Goal: Information Seeking & Learning: Compare options

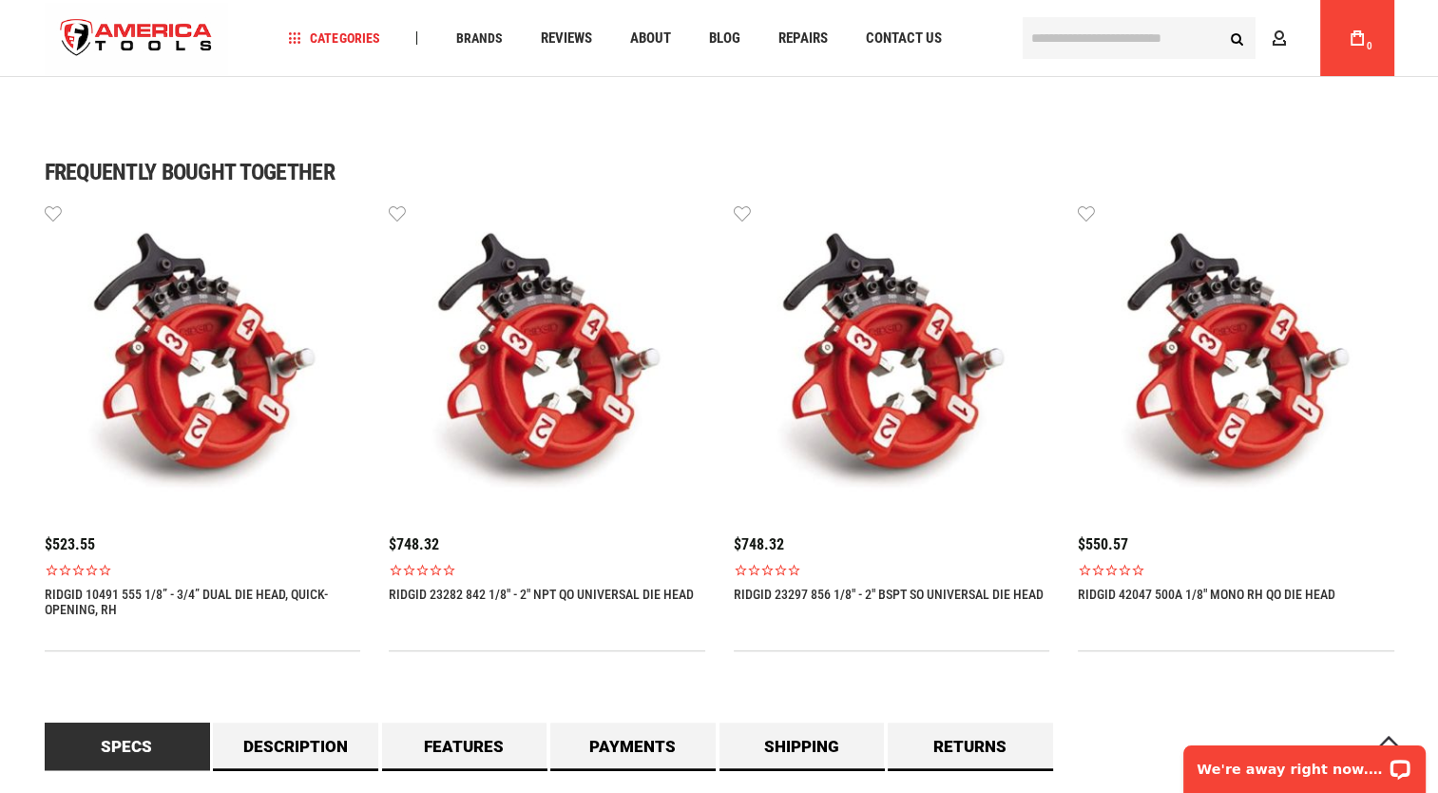
scroll to position [1190, 0]
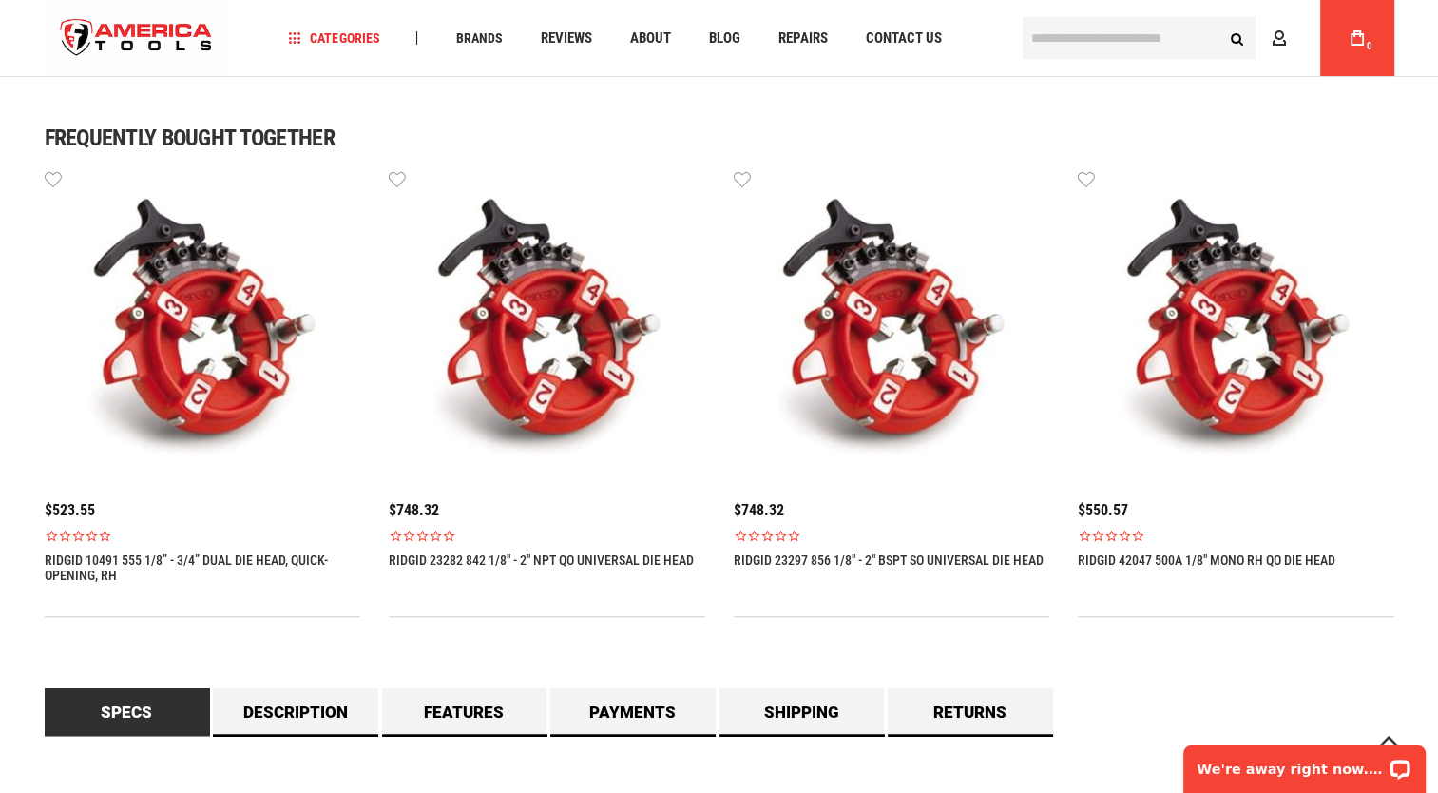
click at [548, 358] on img at bounding box center [547, 326] width 317 height 317
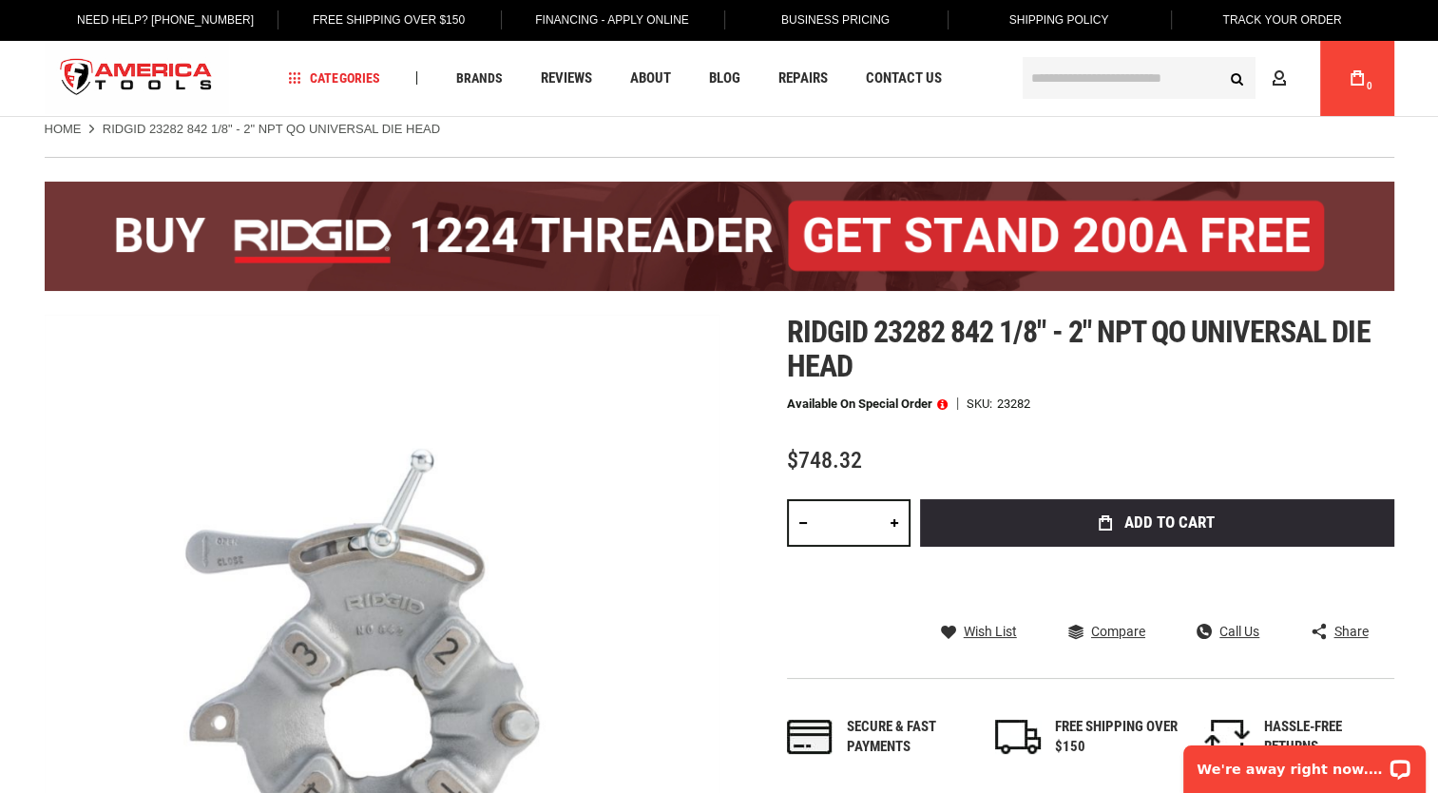
scroll to position [9, 0]
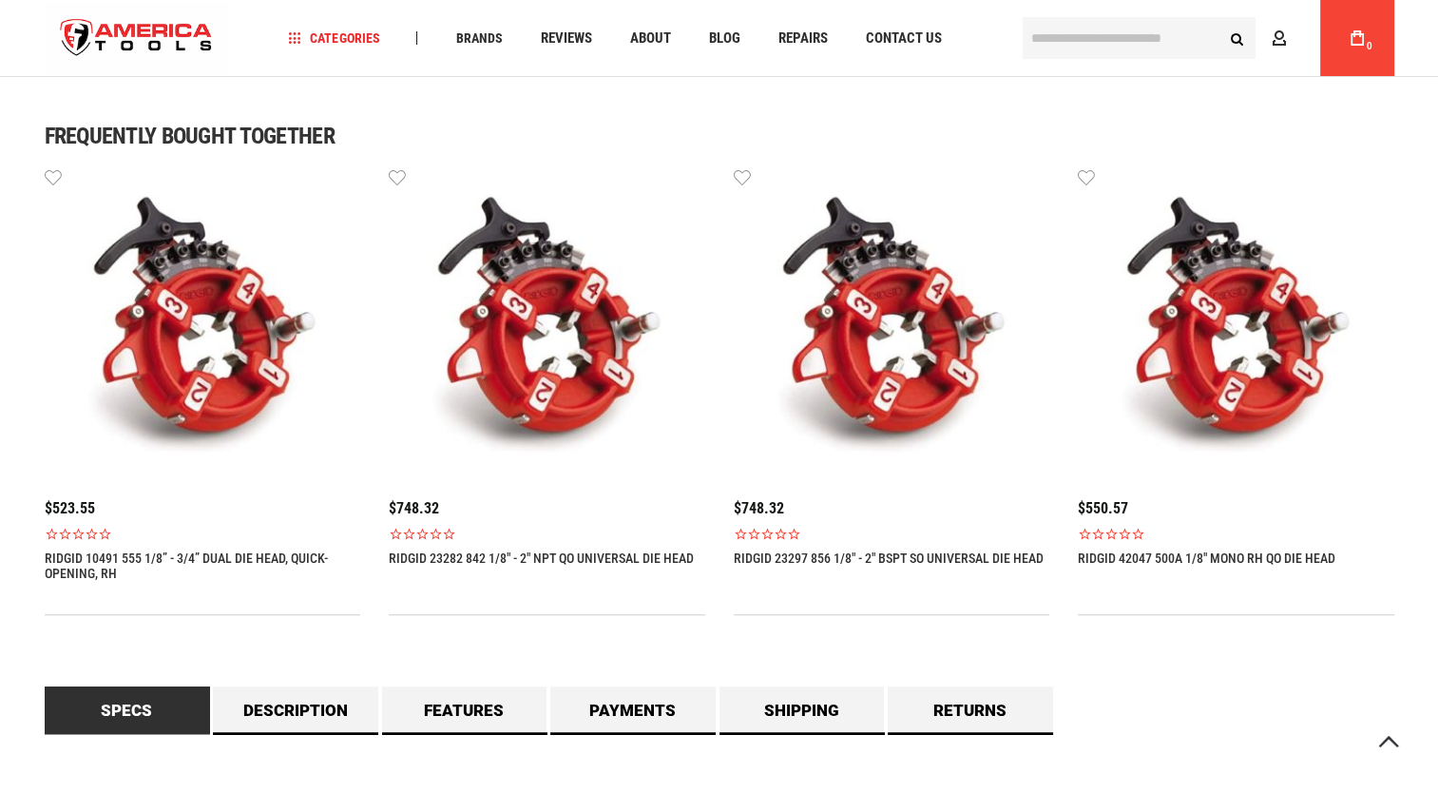
click at [886, 348] on img at bounding box center [892, 324] width 317 height 317
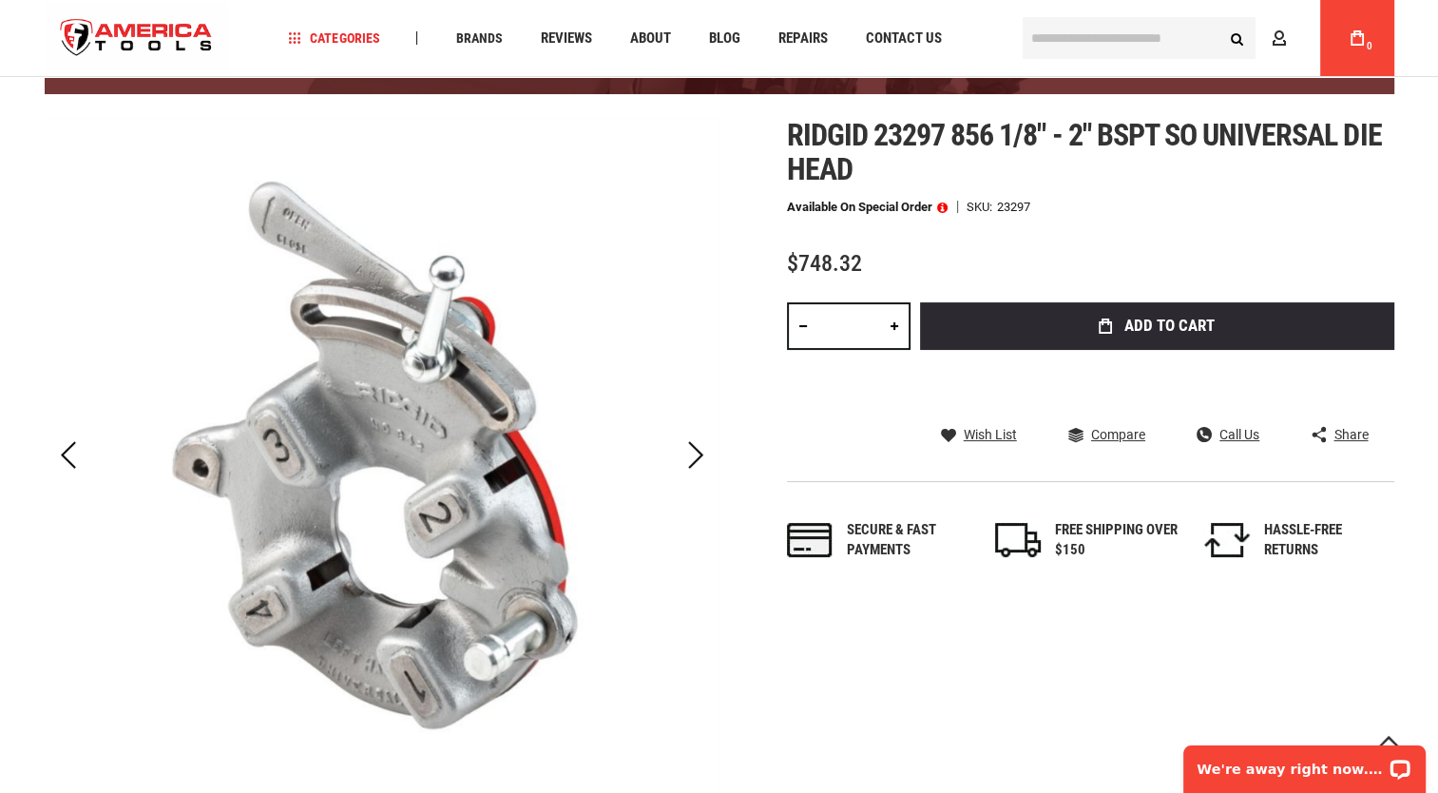
scroll to position [217, 0]
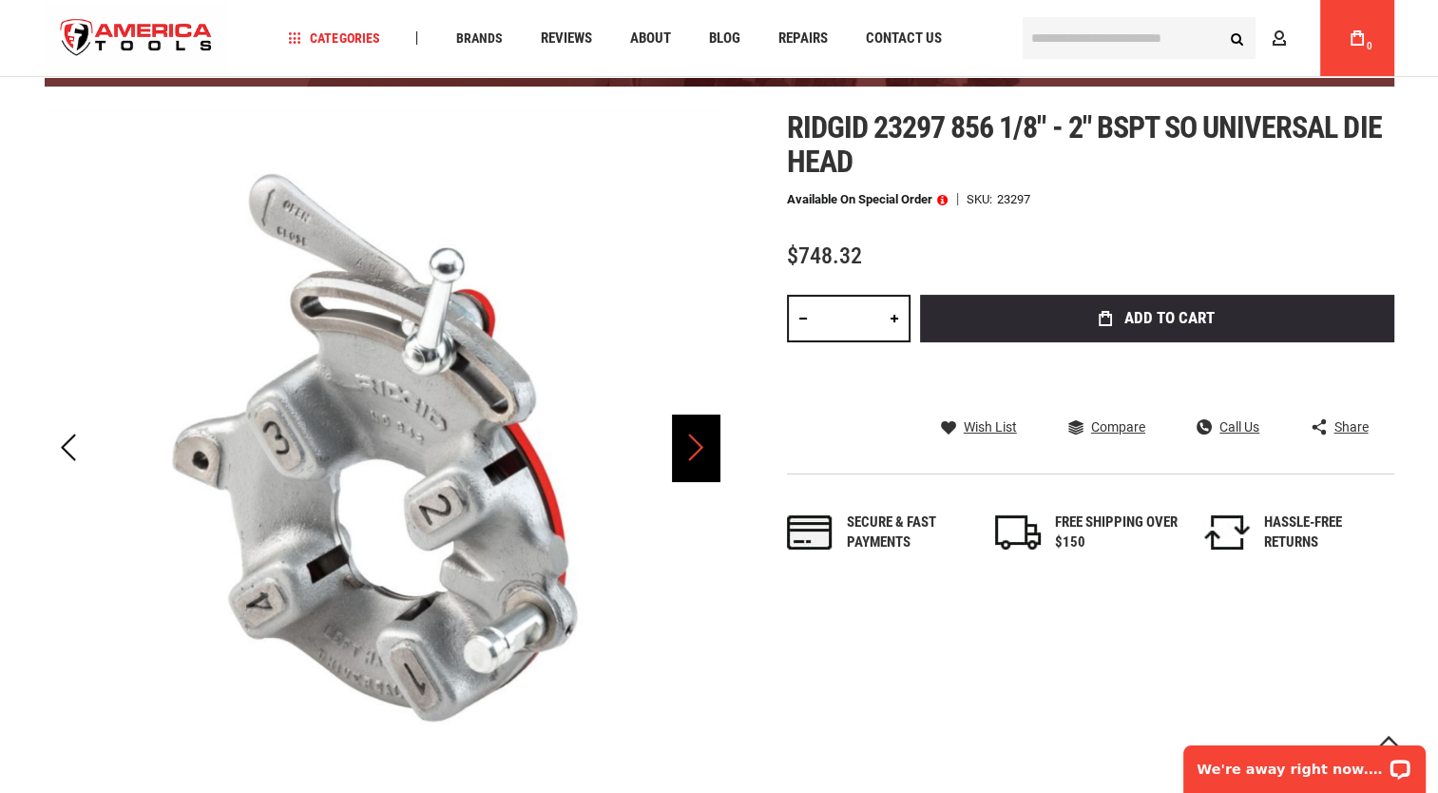
click at [695, 457] on div "Next" at bounding box center [696, 447] width 48 height 67
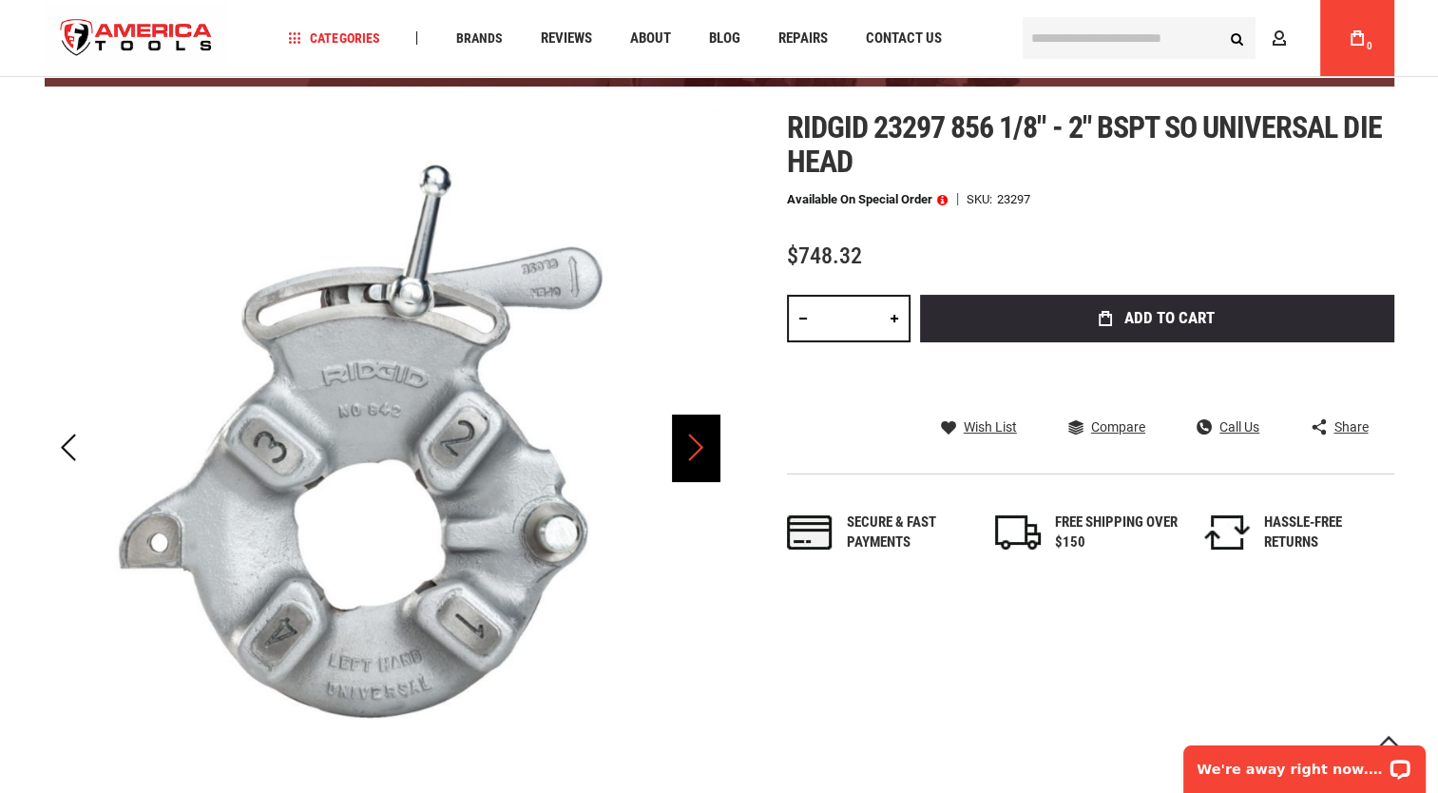
click at [695, 457] on div "Next" at bounding box center [696, 447] width 48 height 67
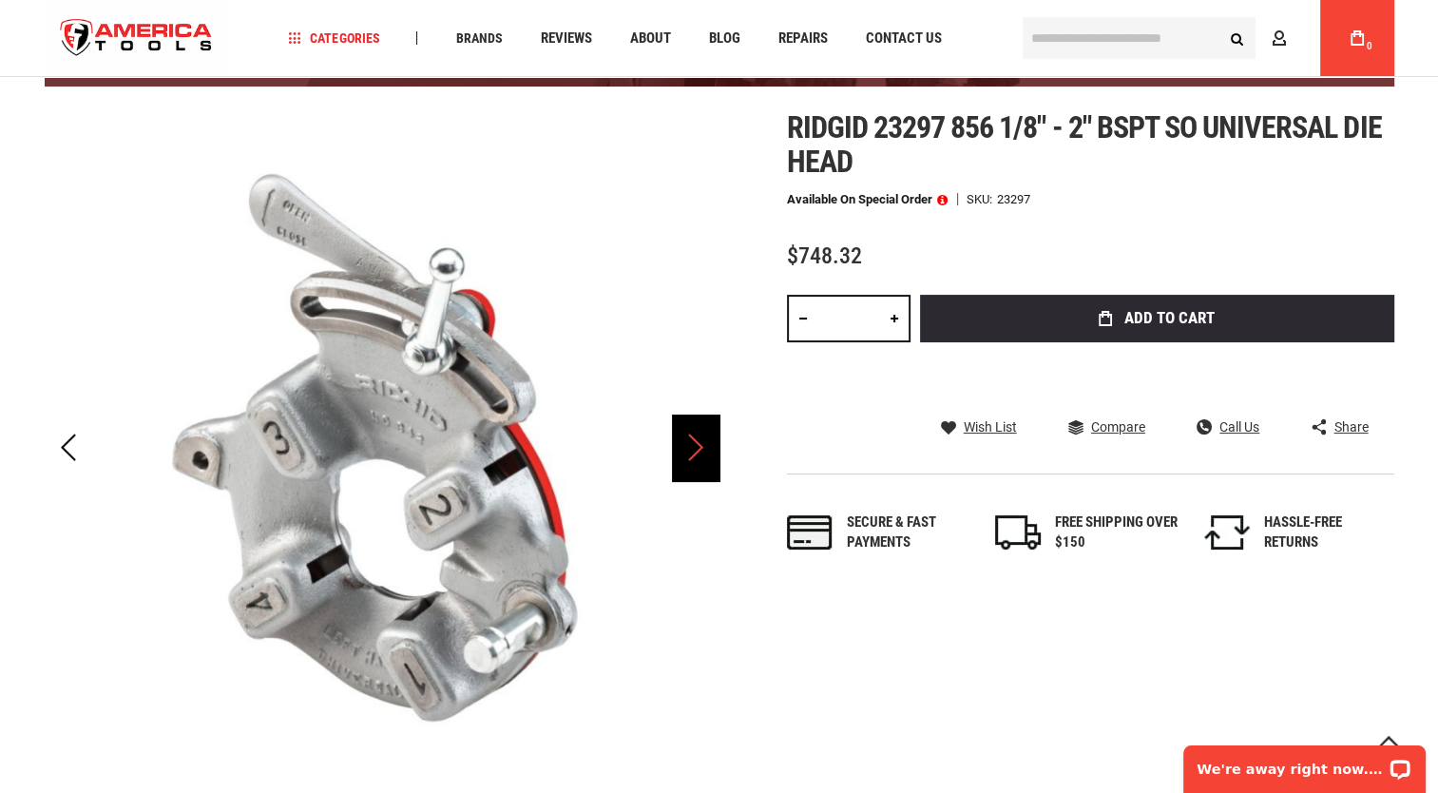
click at [695, 457] on div "Next" at bounding box center [696, 447] width 48 height 67
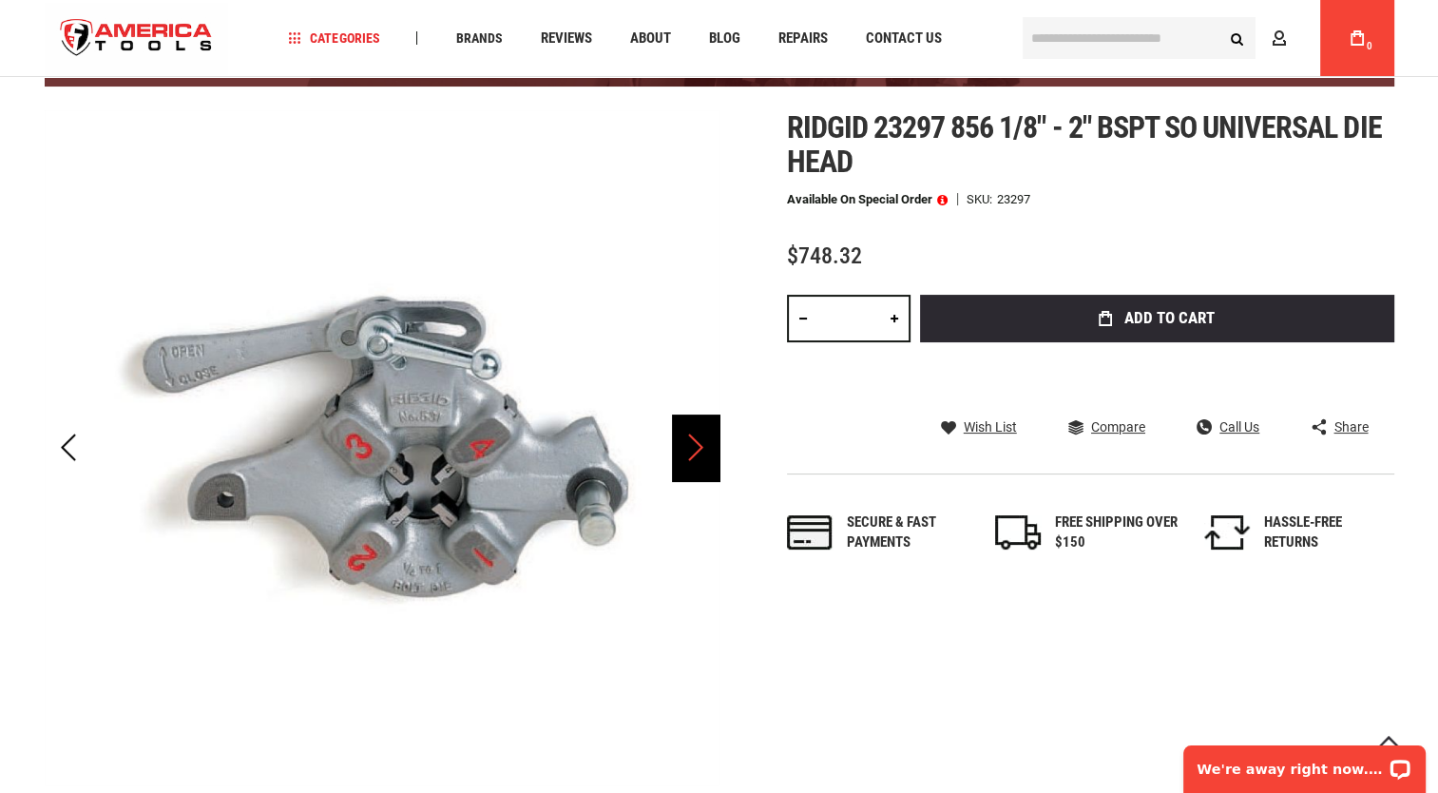
click at [695, 457] on div "Next" at bounding box center [696, 447] width 48 height 67
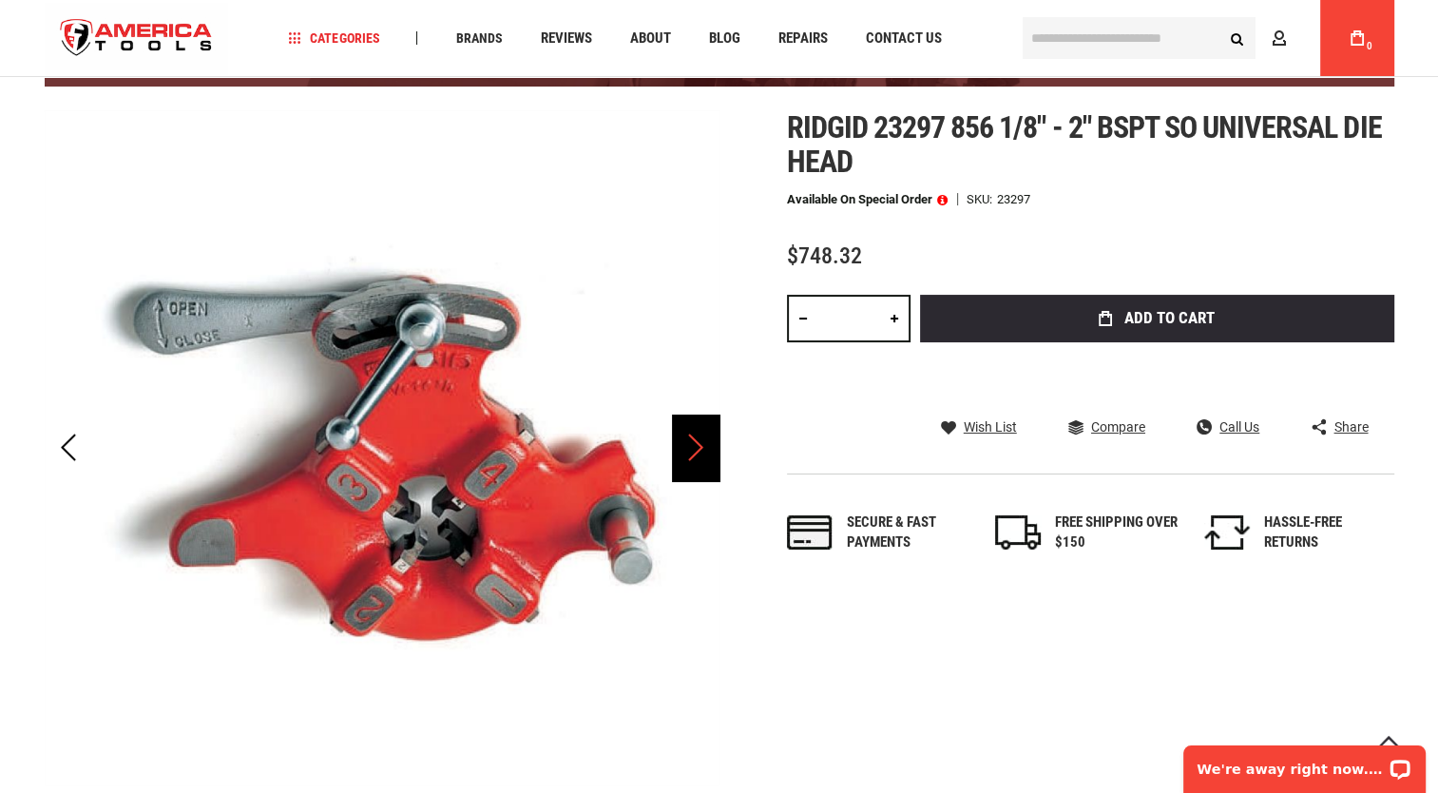
click at [695, 457] on div "Next" at bounding box center [696, 447] width 48 height 67
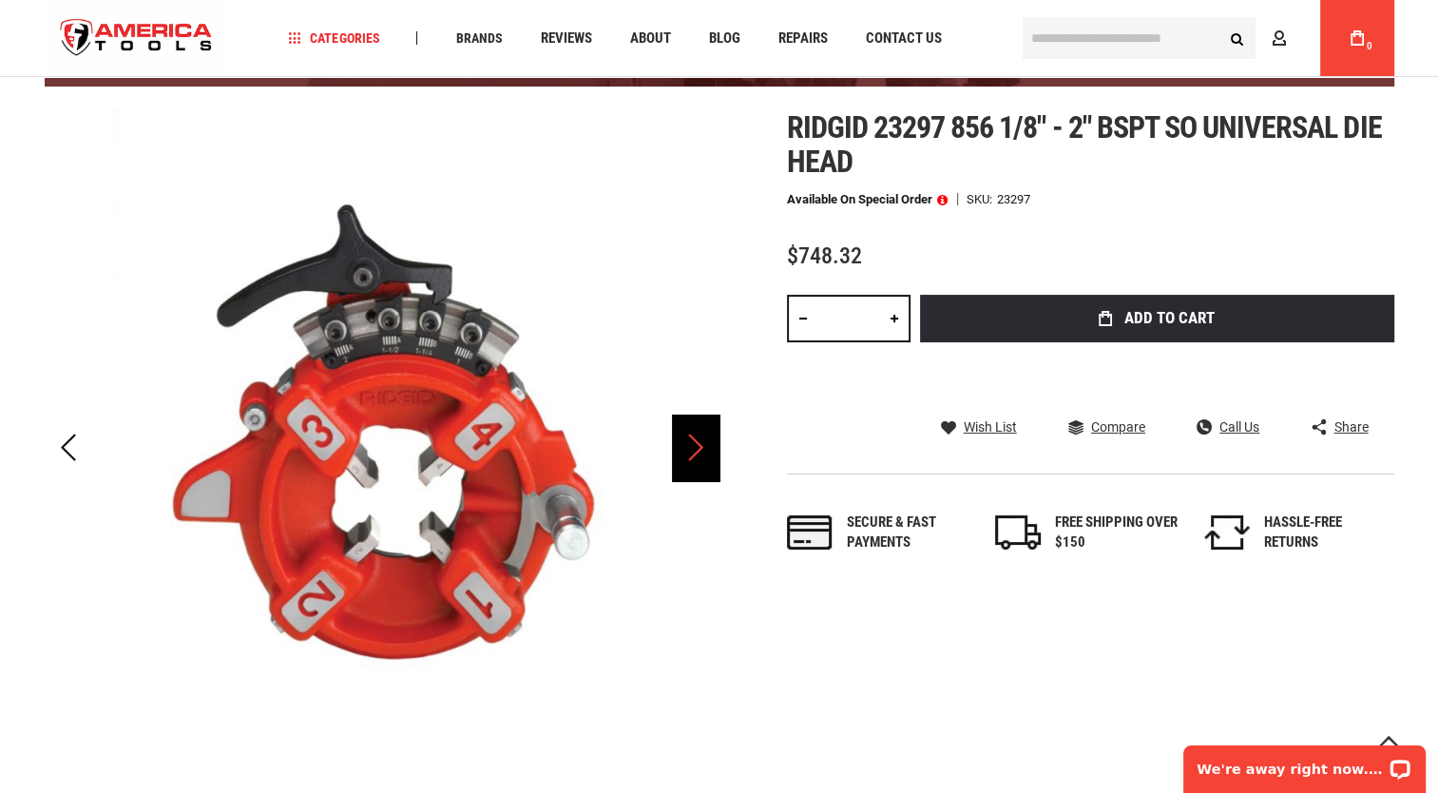
click at [695, 457] on div "Next" at bounding box center [696, 447] width 48 height 67
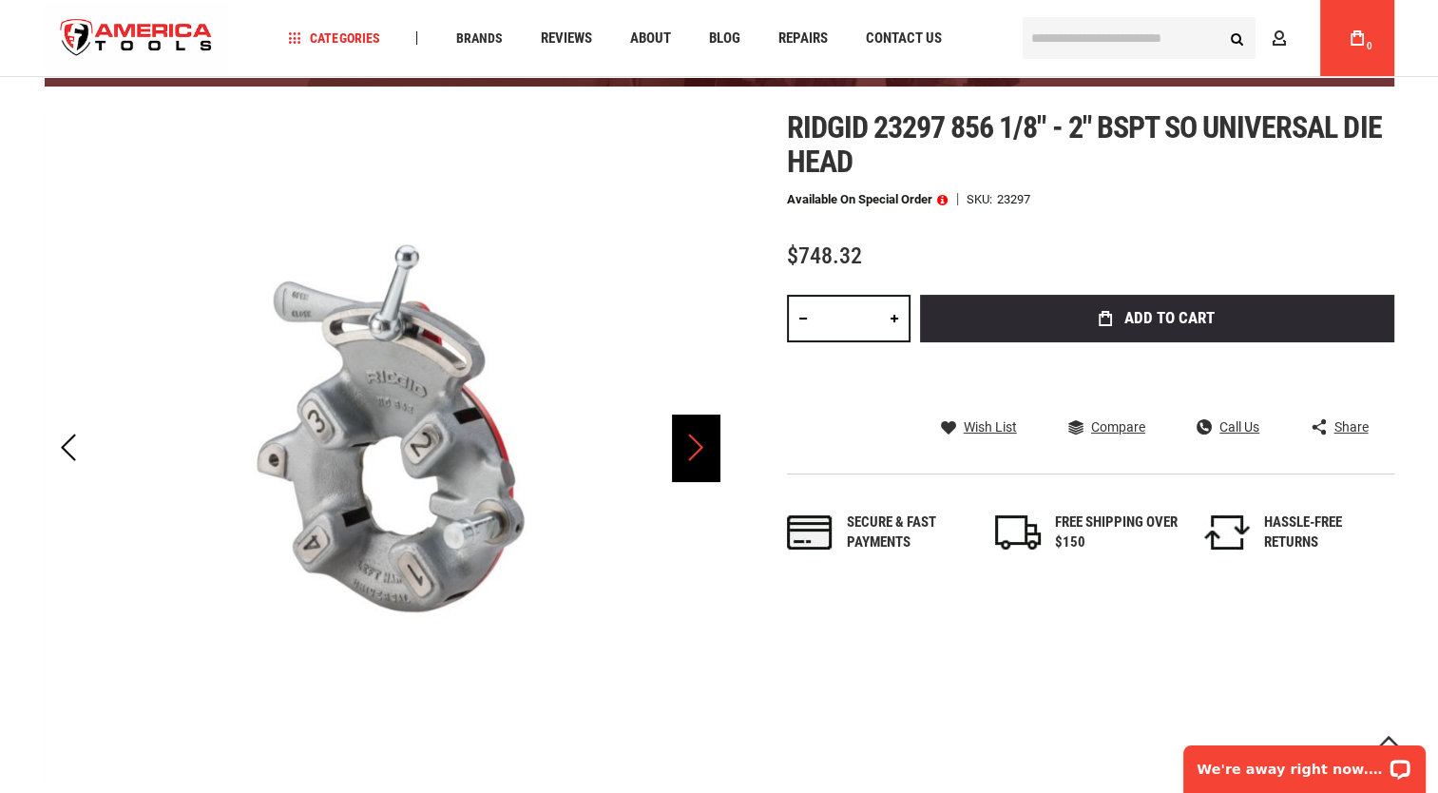
click at [695, 457] on div "Next" at bounding box center [696, 447] width 48 height 67
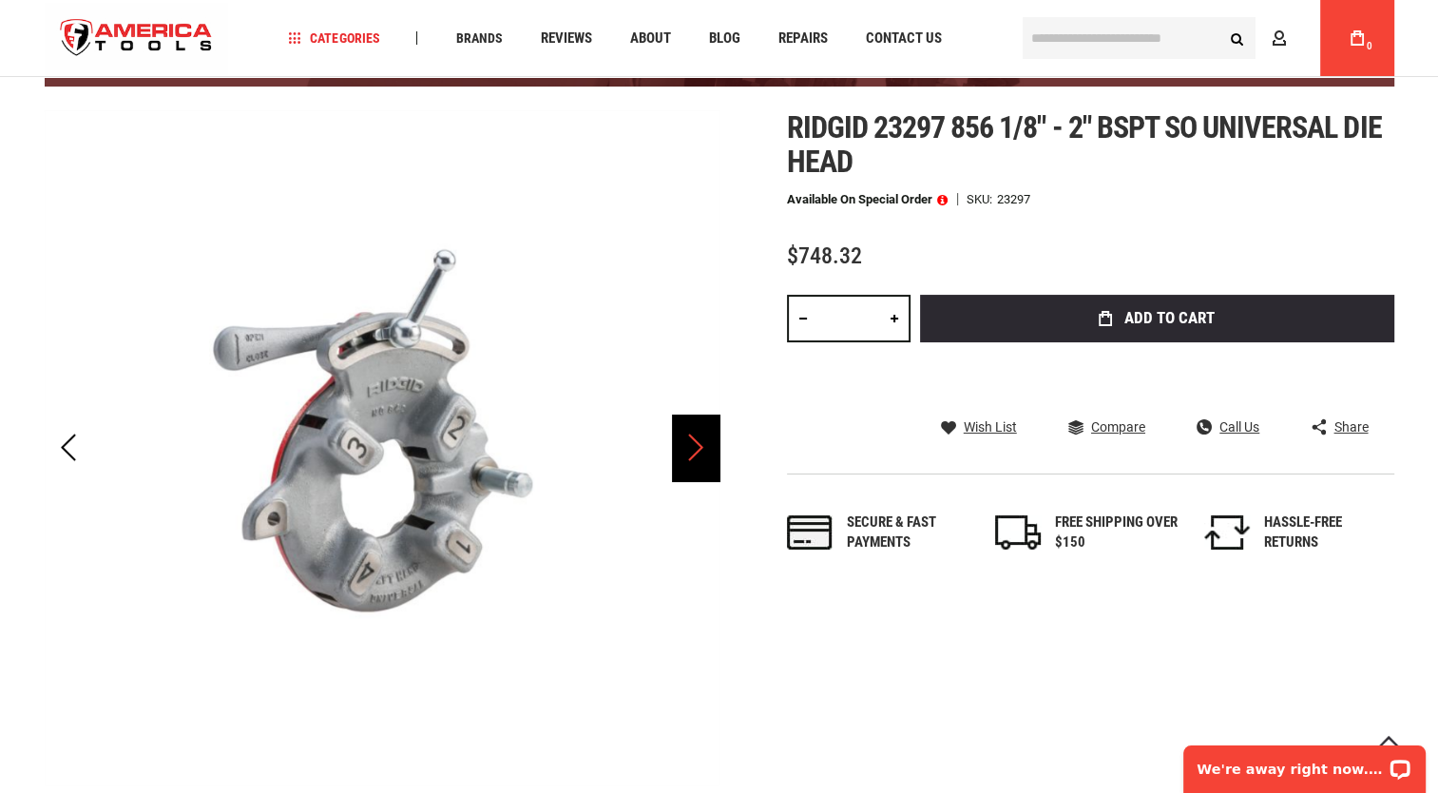
click at [695, 457] on div "Next" at bounding box center [696, 447] width 48 height 67
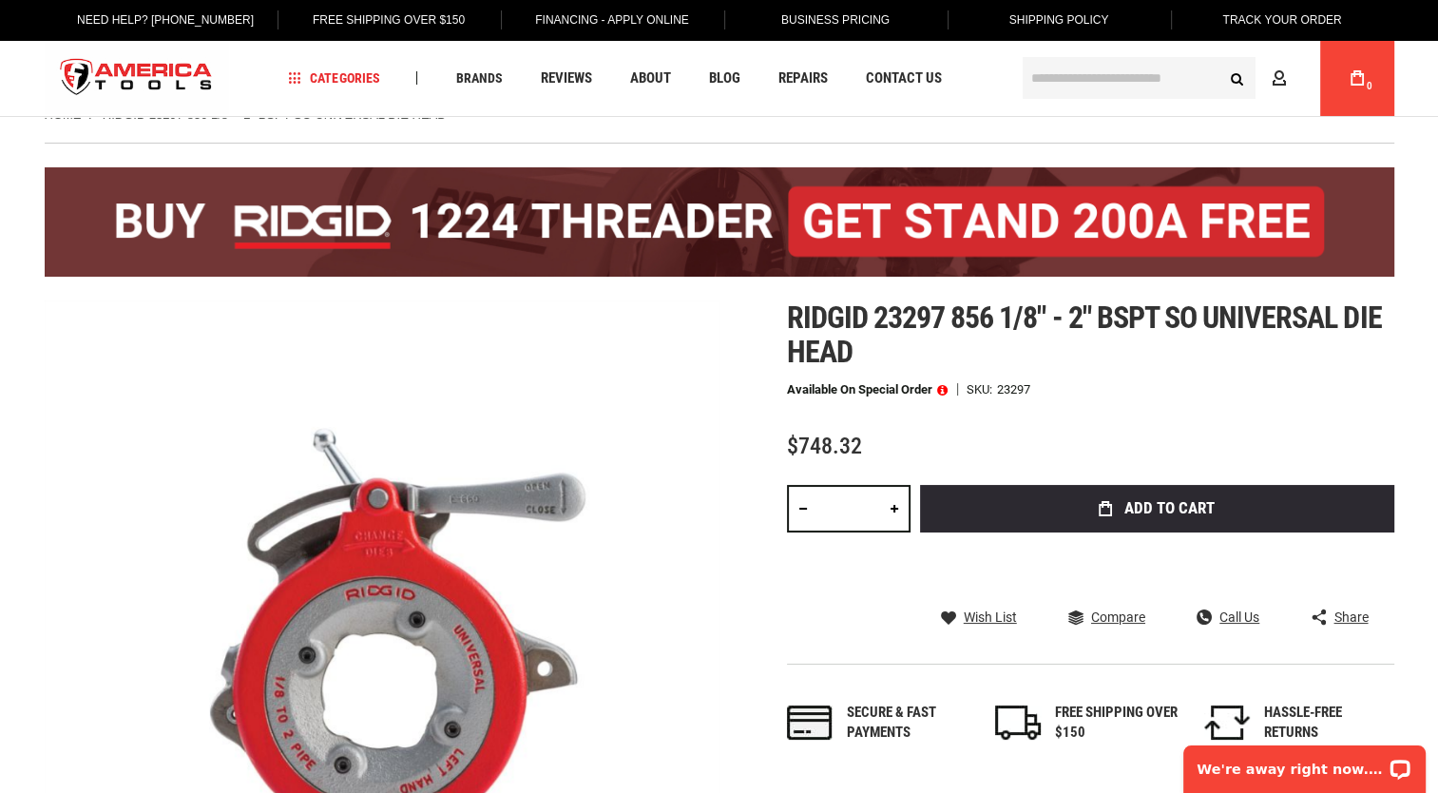
scroll to position [24, 0]
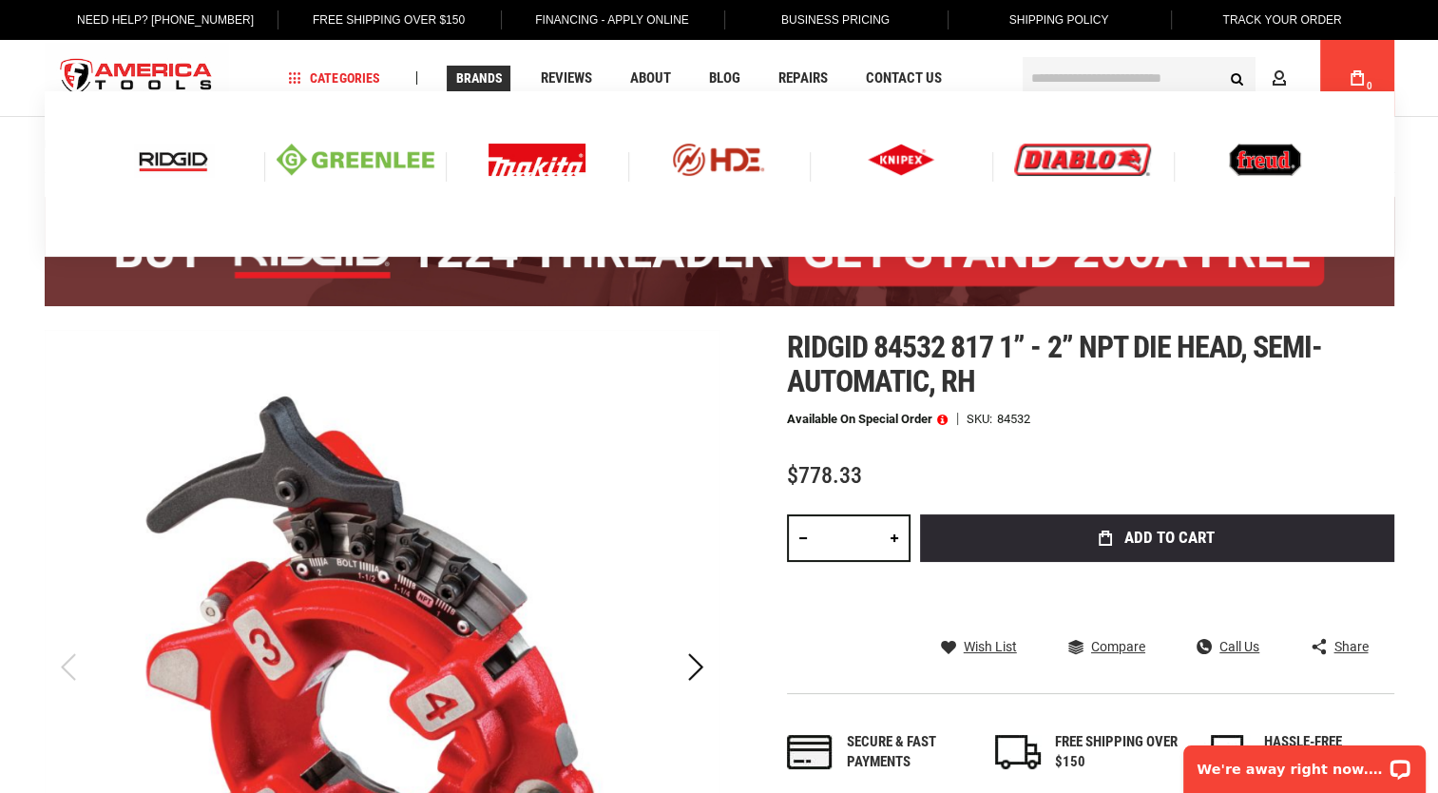
click at [145, 166] on img at bounding box center [173, 160] width 79 height 32
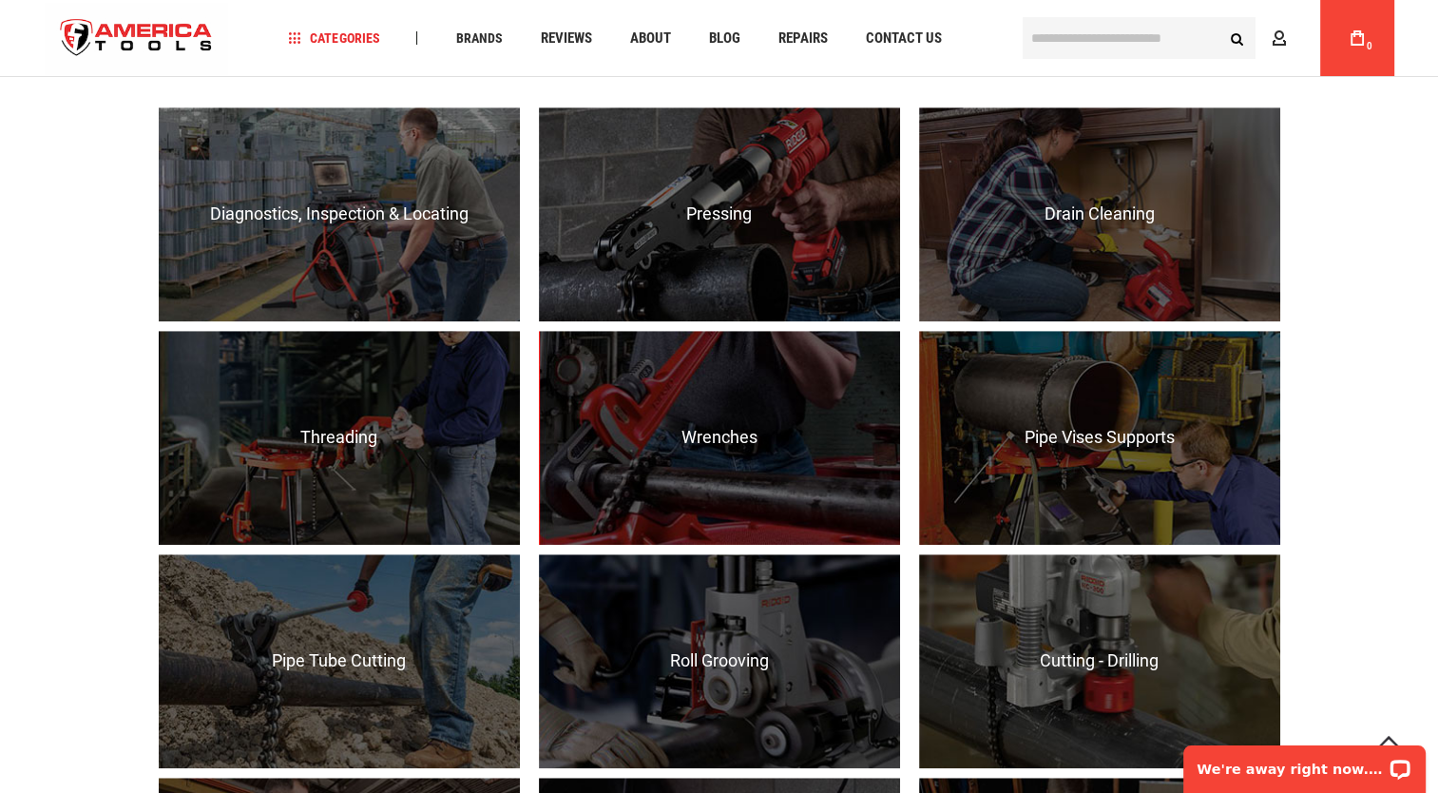
scroll to position [1285, 0]
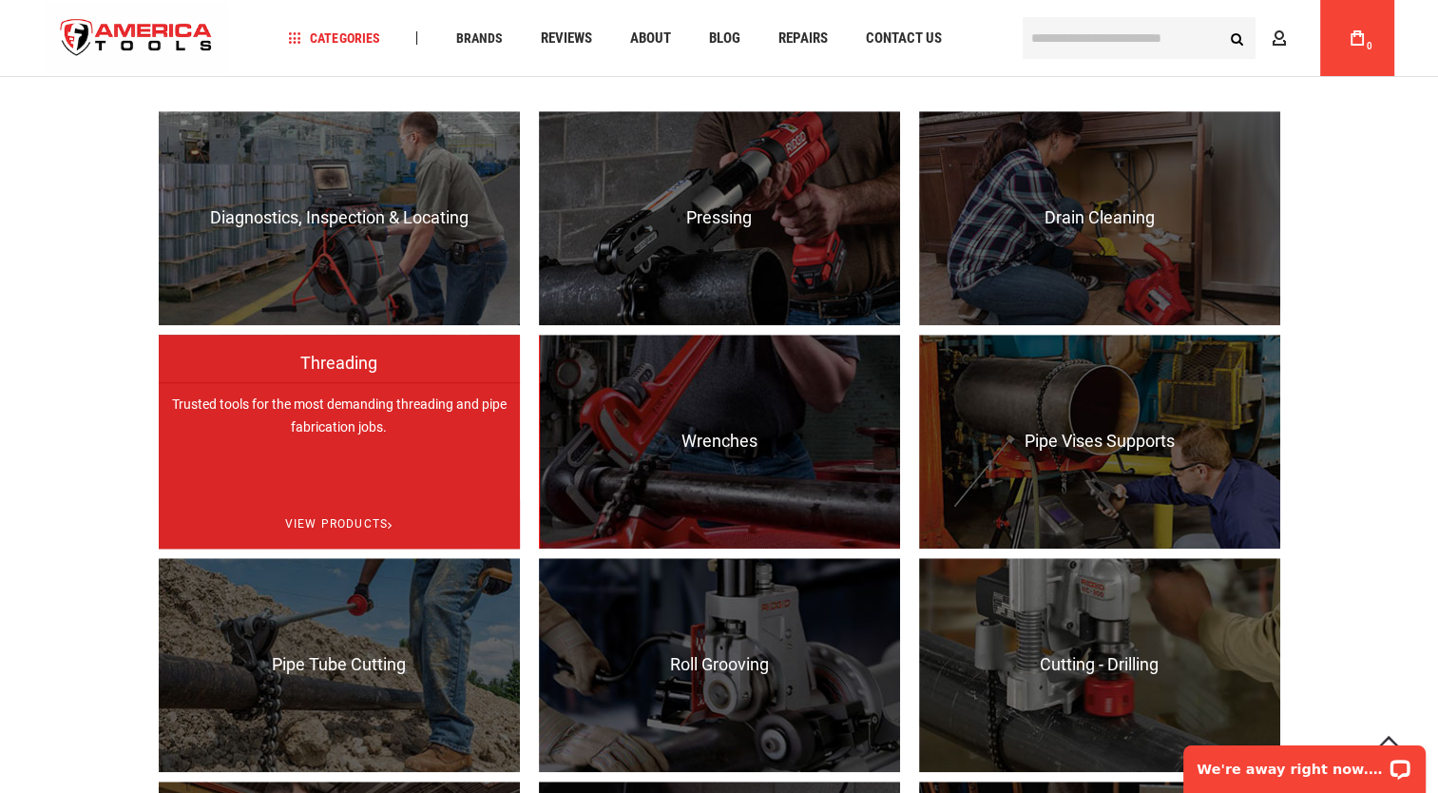
click at [326, 432] on p "Trusted tools for the most demanding threading and pipe fabrication jobs." at bounding box center [339, 489] width 361 height 214
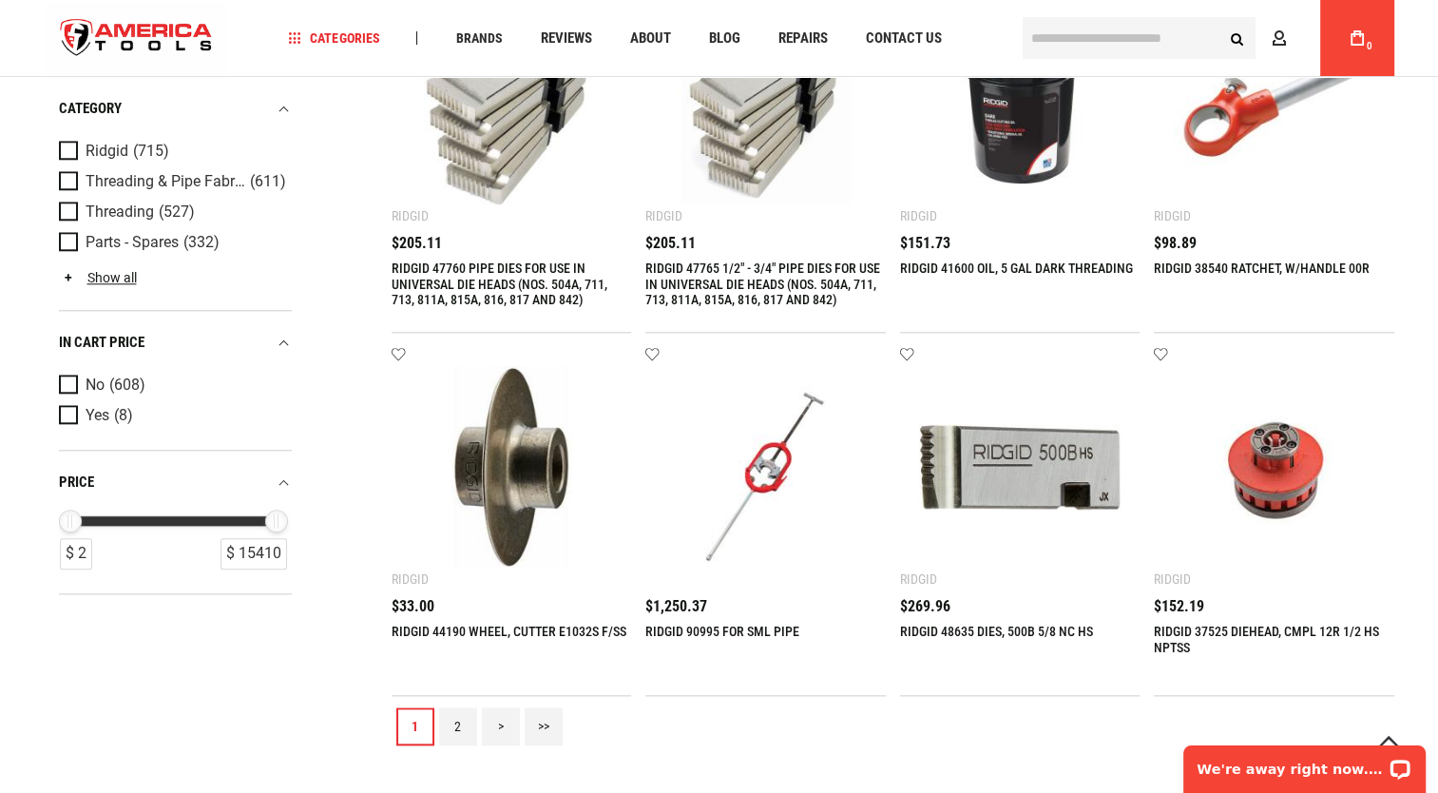
scroll to position [1952, 0]
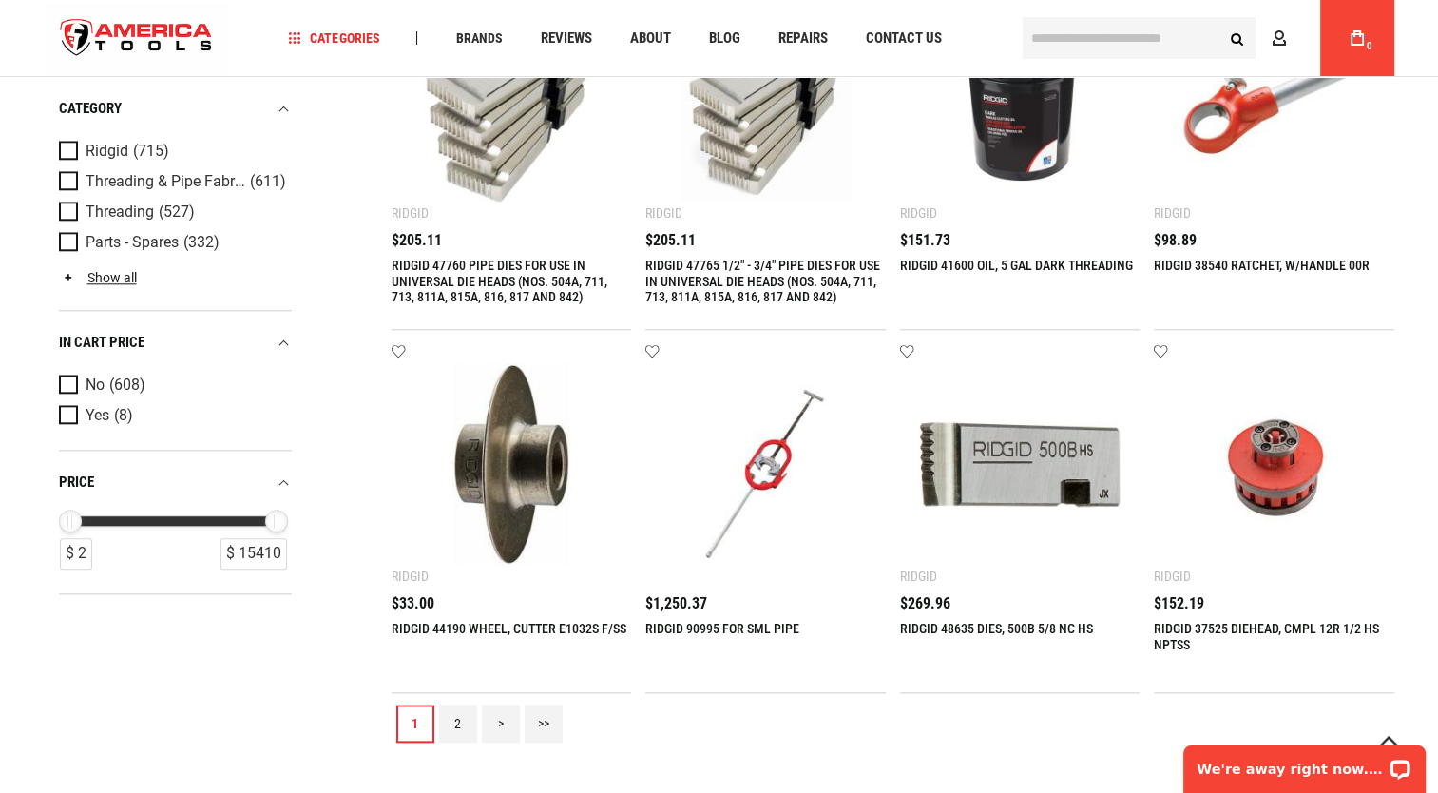
click at [457, 713] on link "2" at bounding box center [458, 723] width 38 height 38
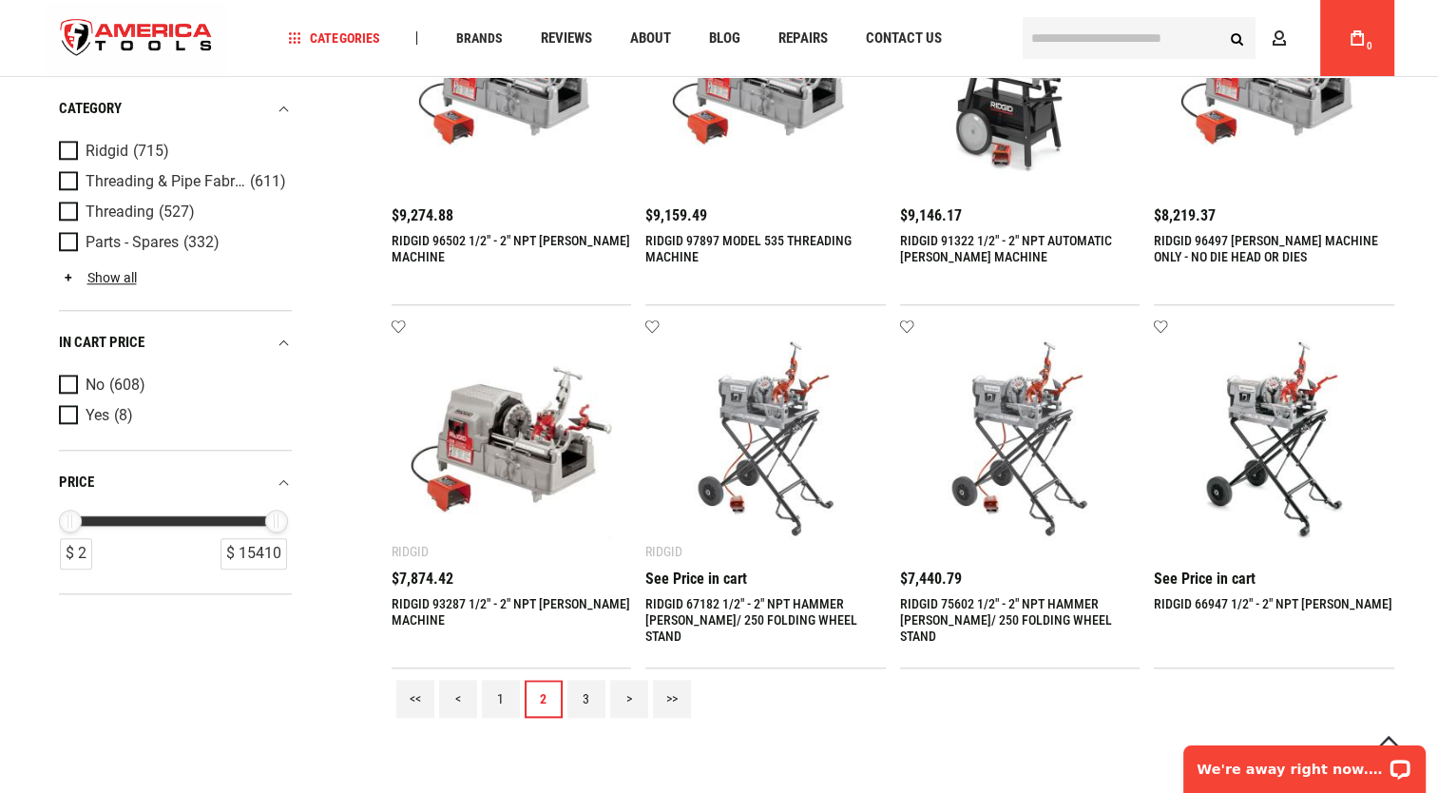
scroll to position [1943, 0]
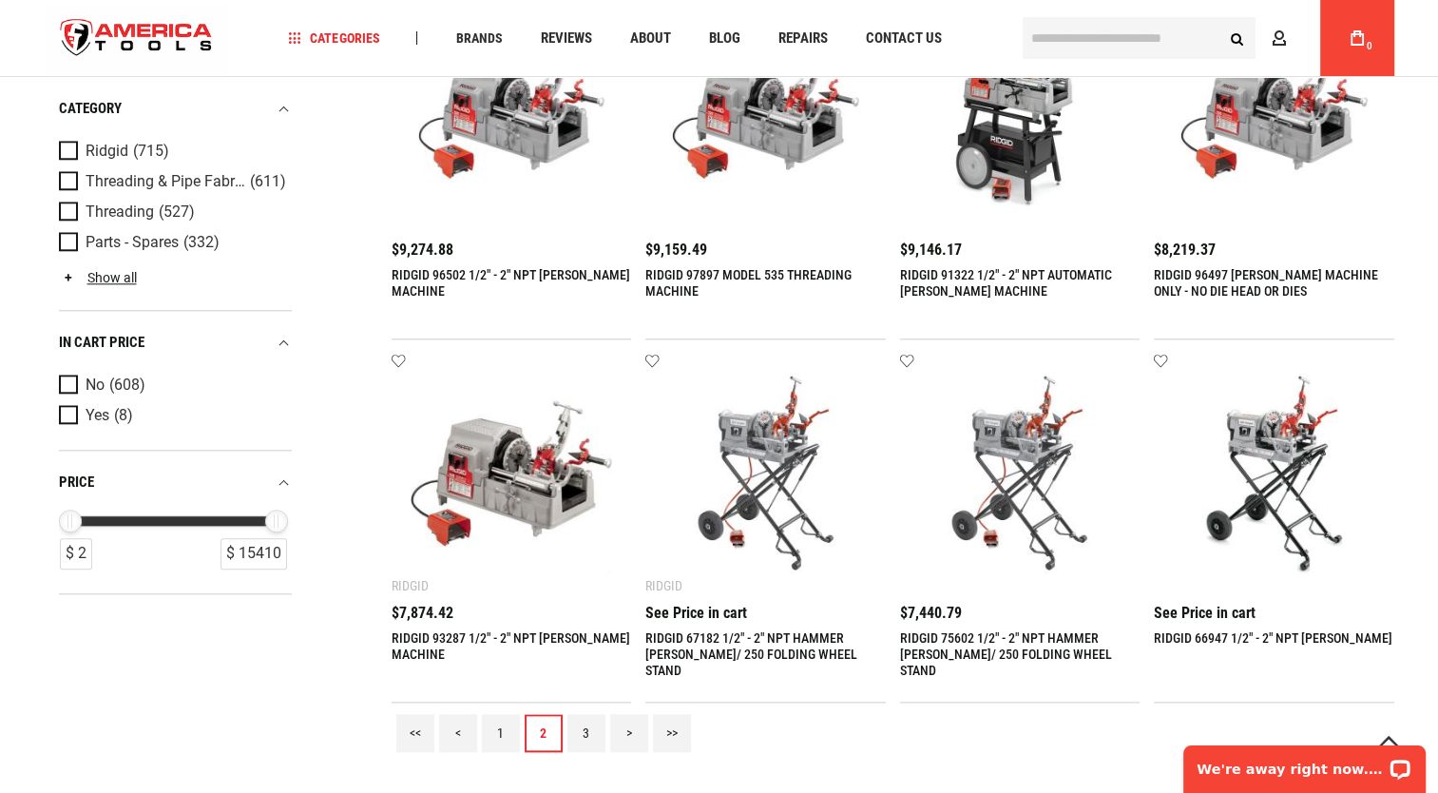
click at [583, 732] on link "3" at bounding box center [586, 733] width 38 height 38
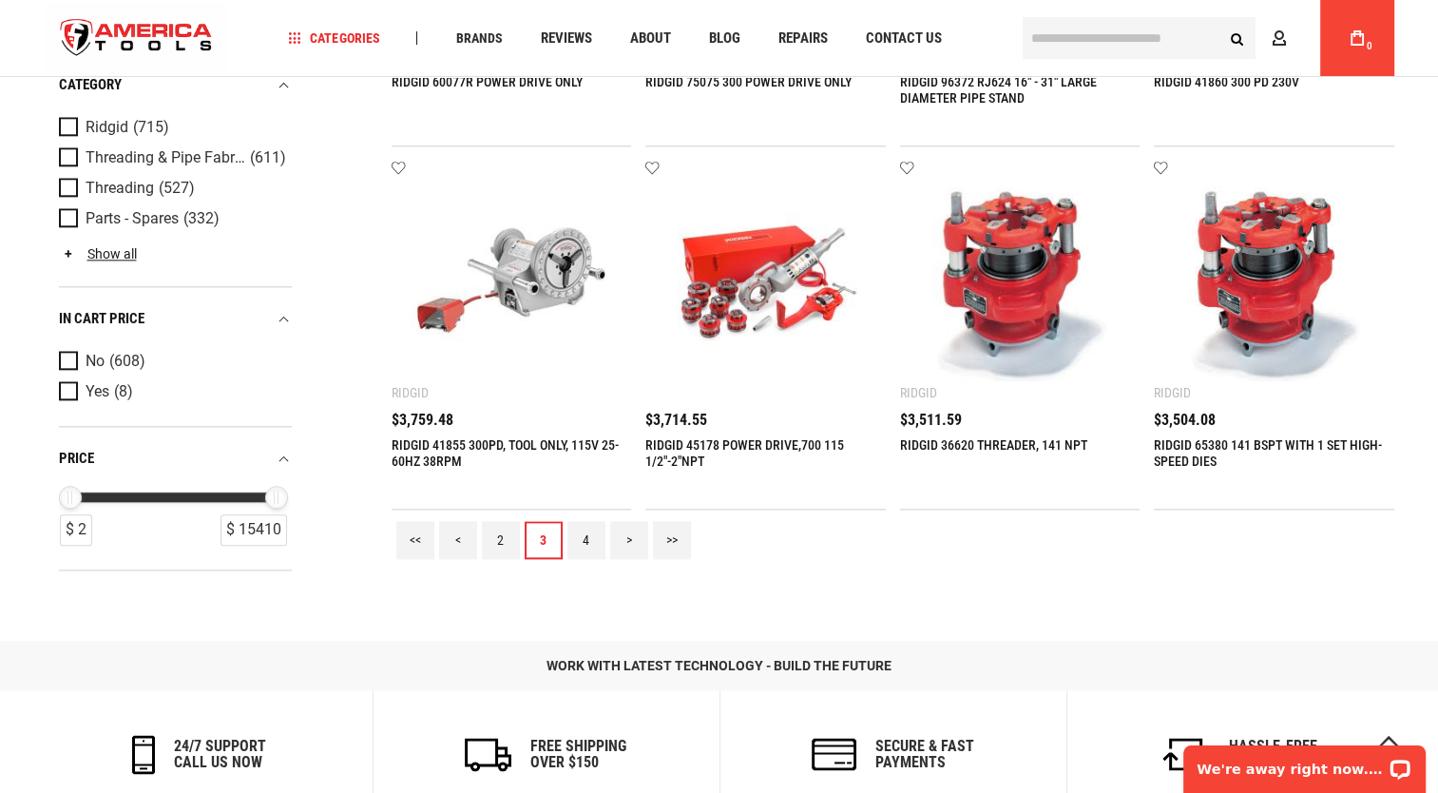
scroll to position [2160, 0]
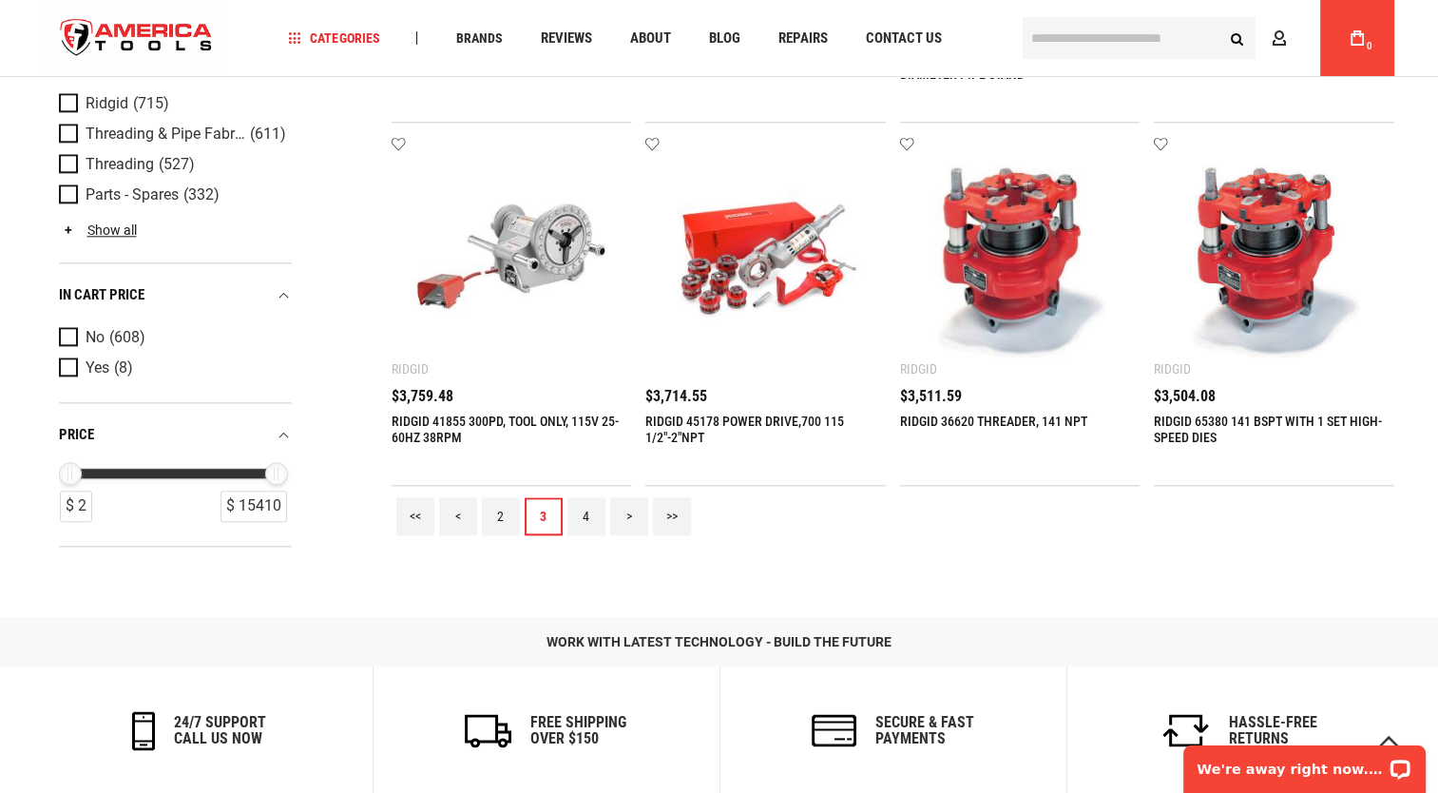
click at [463, 513] on link "<" at bounding box center [458, 516] width 38 height 38
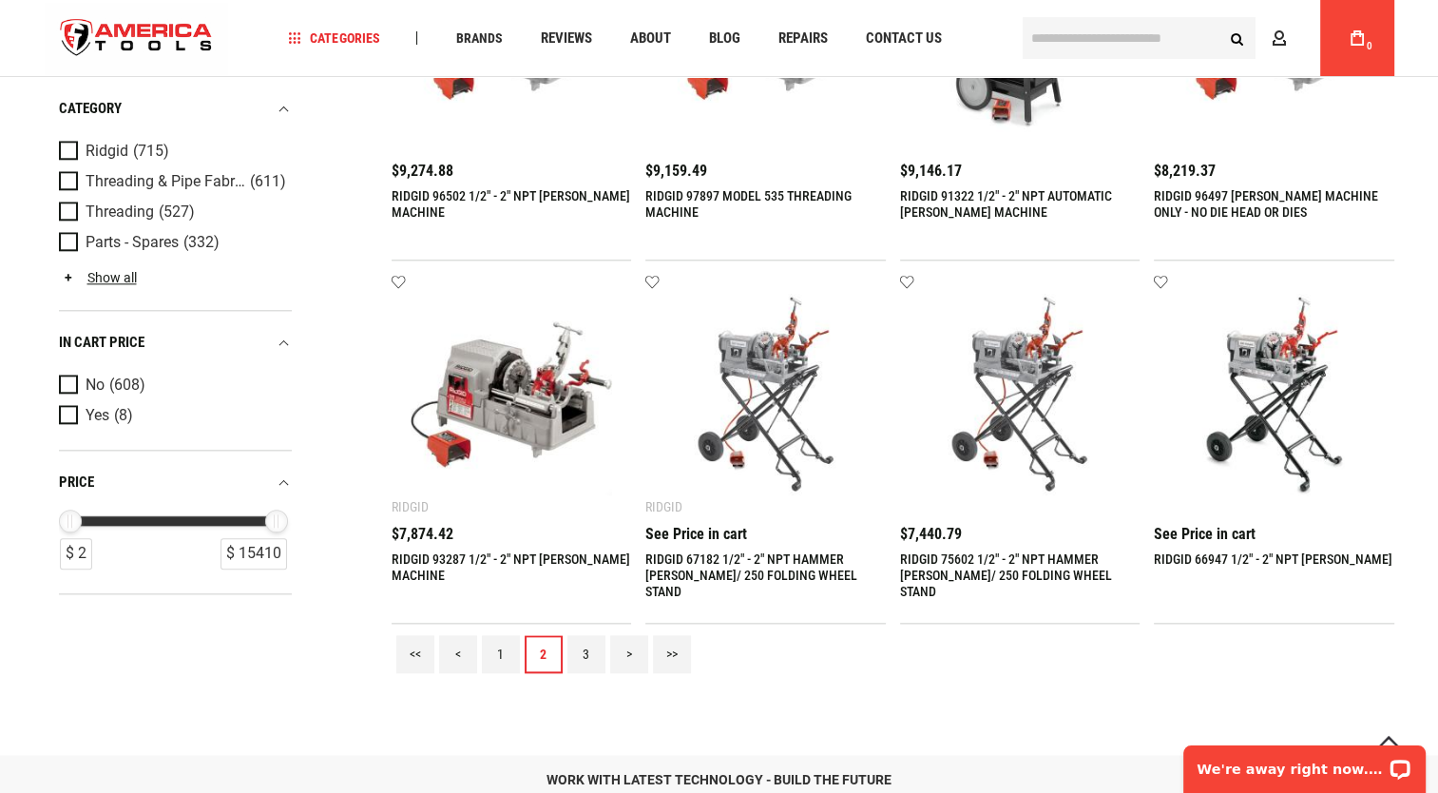
scroll to position [2170, 0]
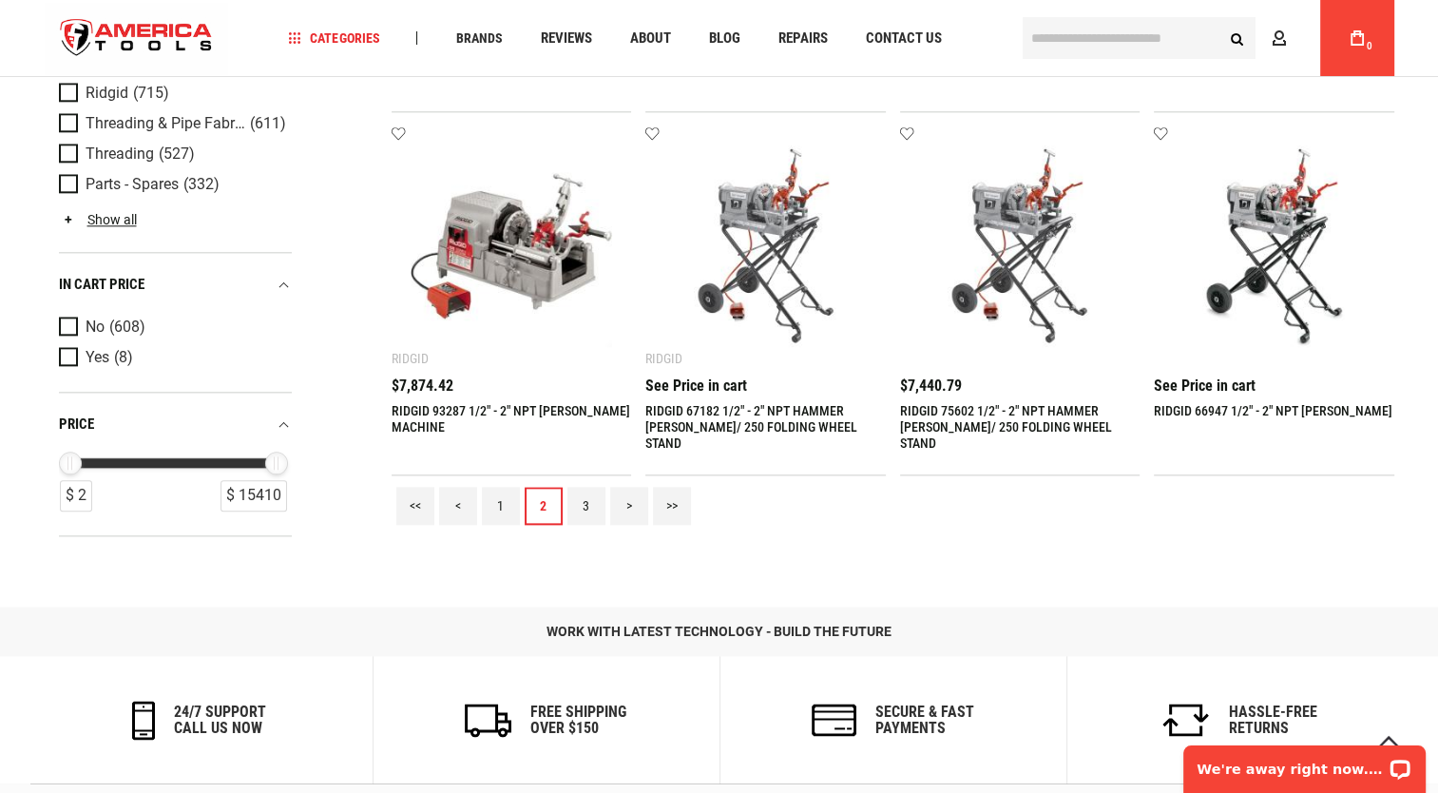
click at [492, 493] on link "1" at bounding box center [501, 506] width 38 height 38
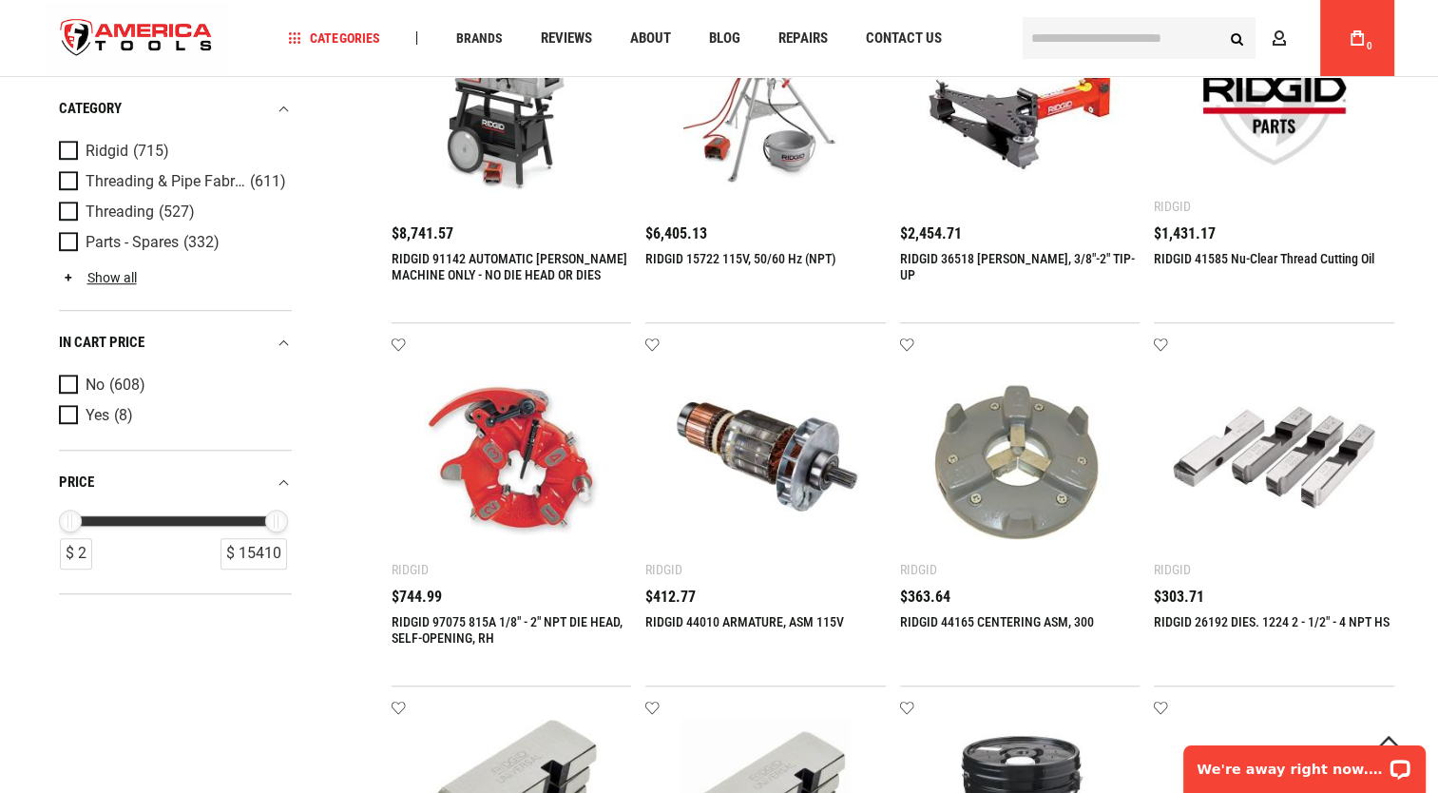
scroll to position [1318, 0]
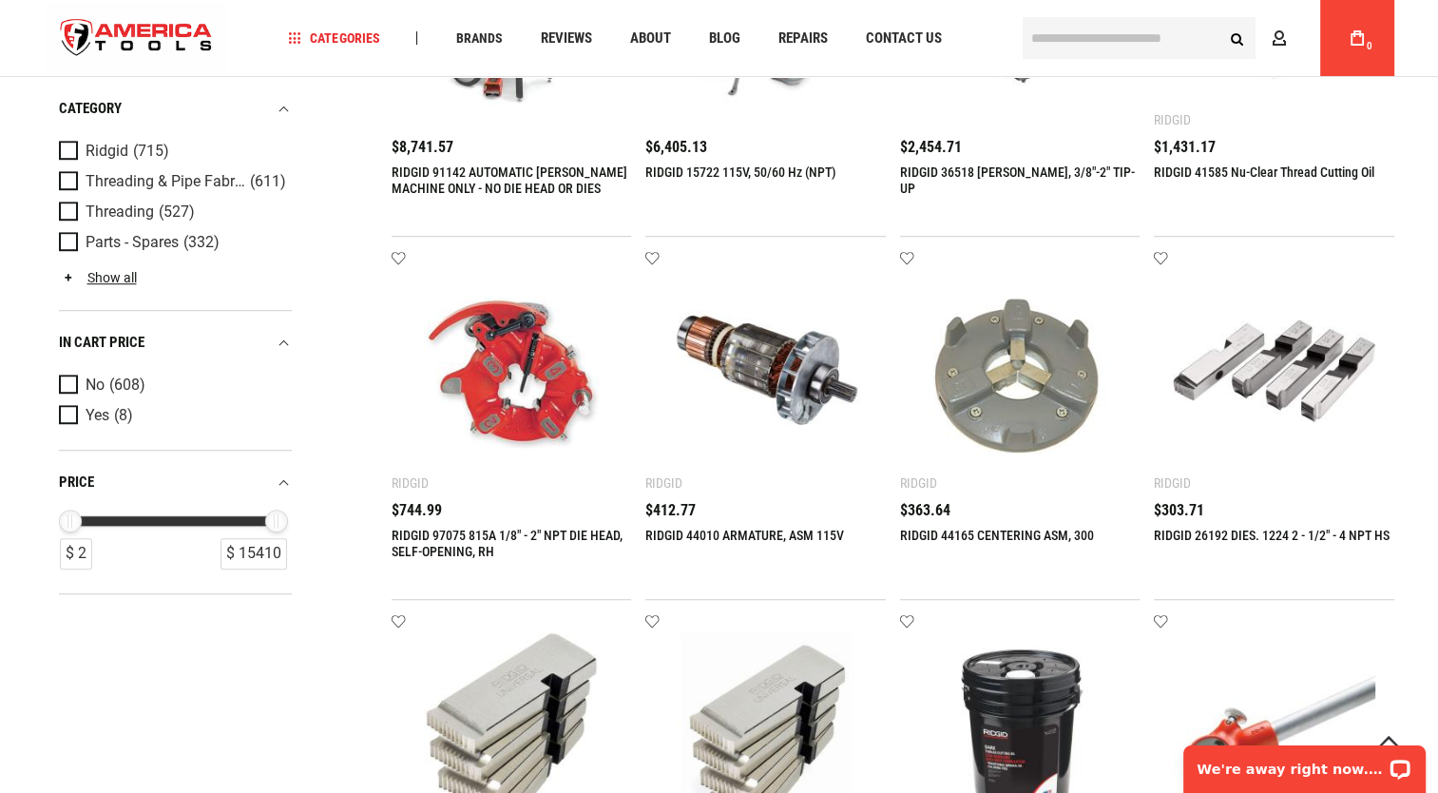
click at [516, 378] on img at bounding box center [512, 371] width 202 height 202
